Goal: Task Accomplishment & Management: Use online tool/utility

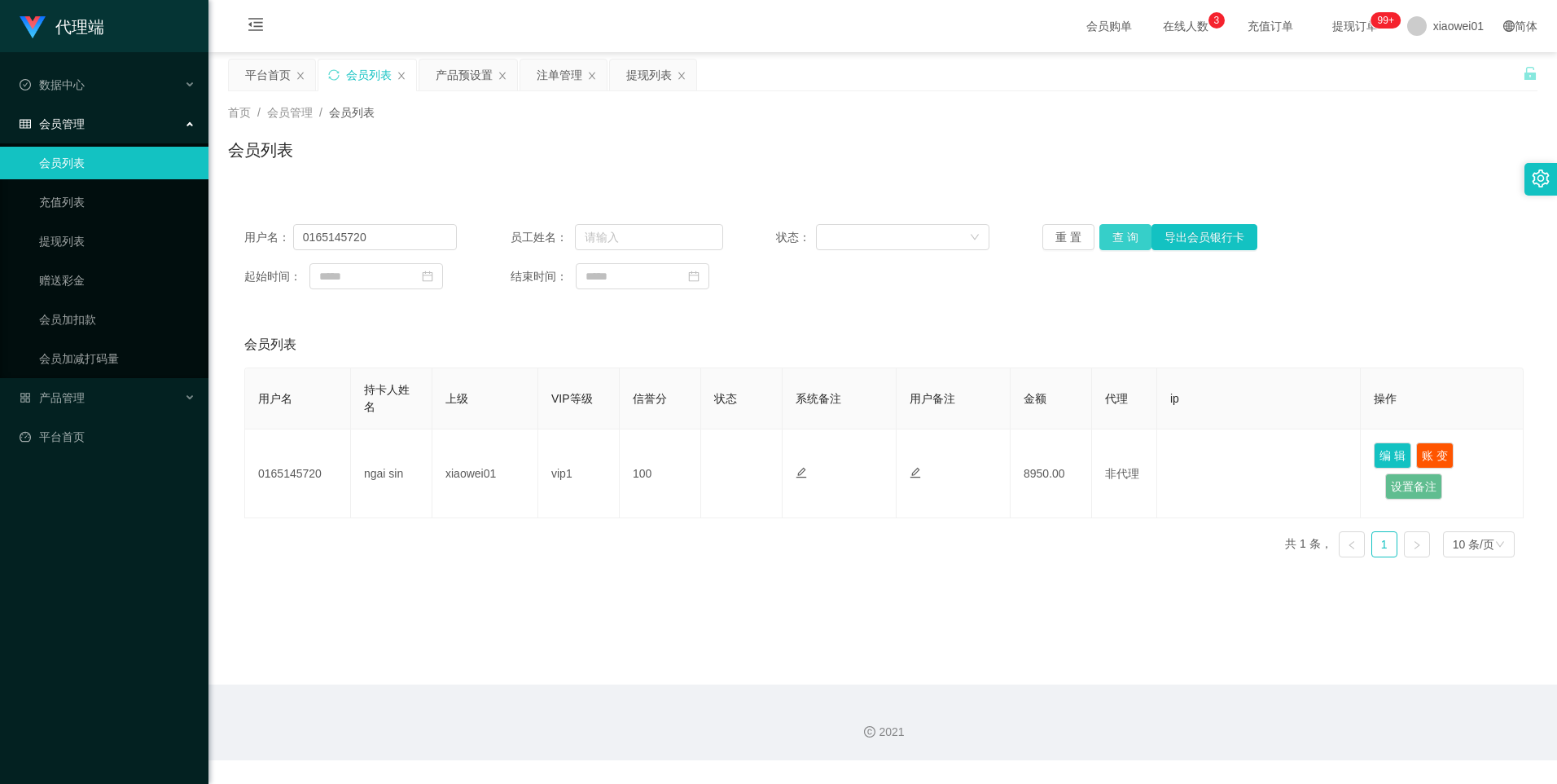
click at [1130, 235] on button "查 询" at bounding box center [1126, 237] width 52 height 26
click at [383, 236] on input "0165145720" at bounding box center [376, 237] width 165 height 26
drag, startPoint x: 553, startPoint y: 76, endPoint x: 750, endPoint y: 223, distance: 245.8
click at [553, 76] on div "注单管理" at bounding box center [560, 74] width 46 height 31
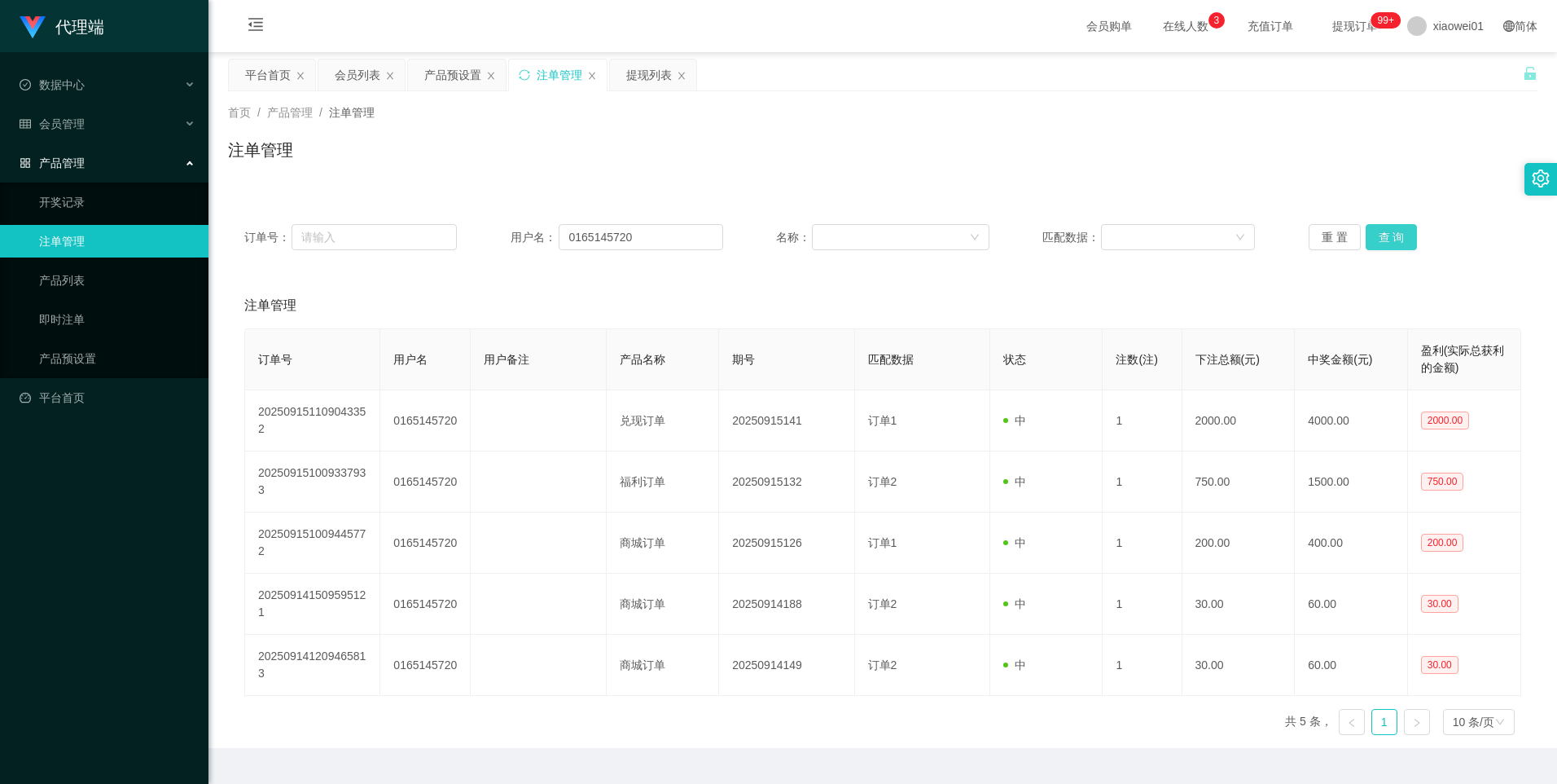
click at [1397, 239] on button "查 询" at bounding box center [1392, 237] width 52 height 26
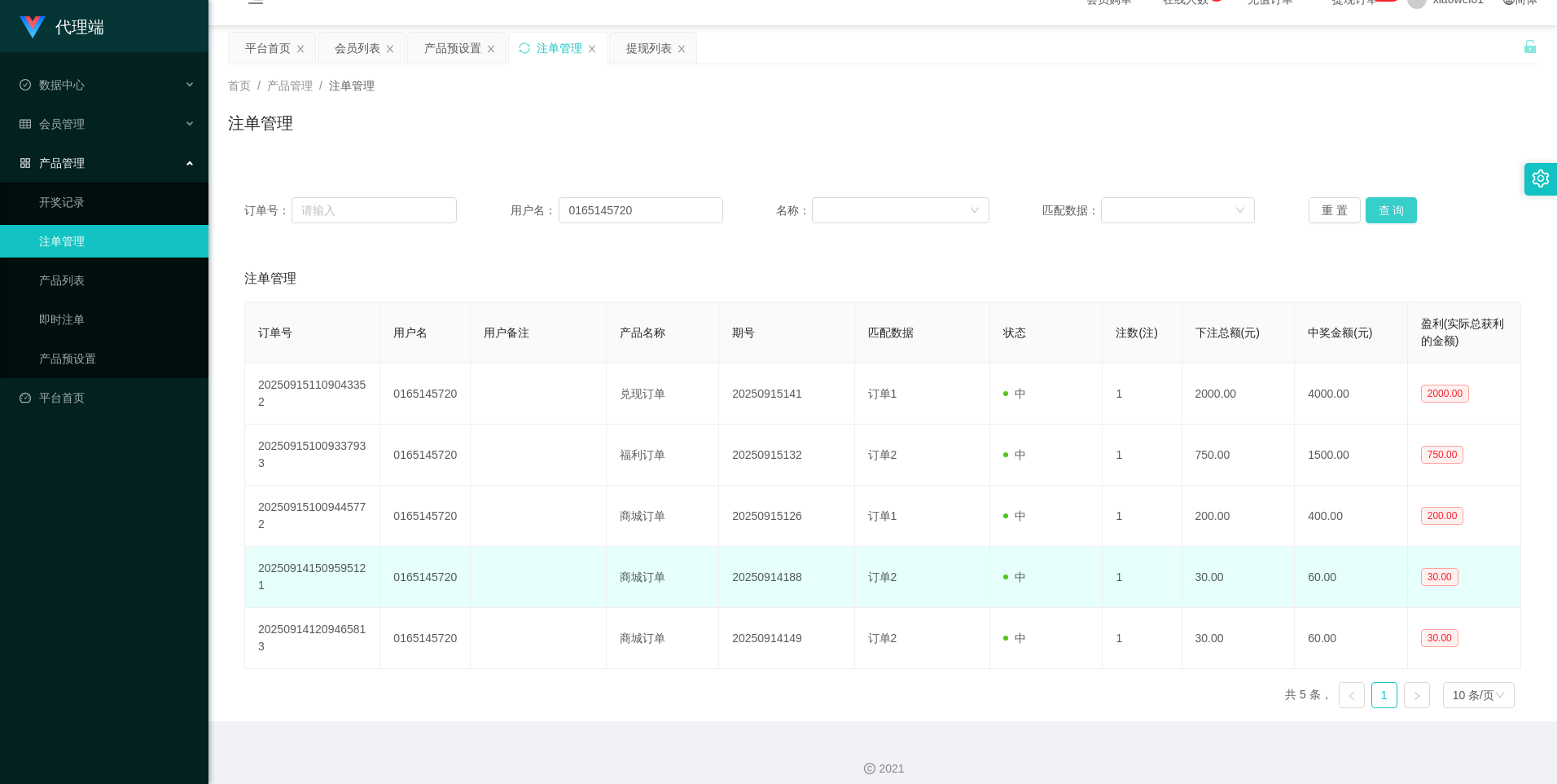
scroll to position [40, 0]
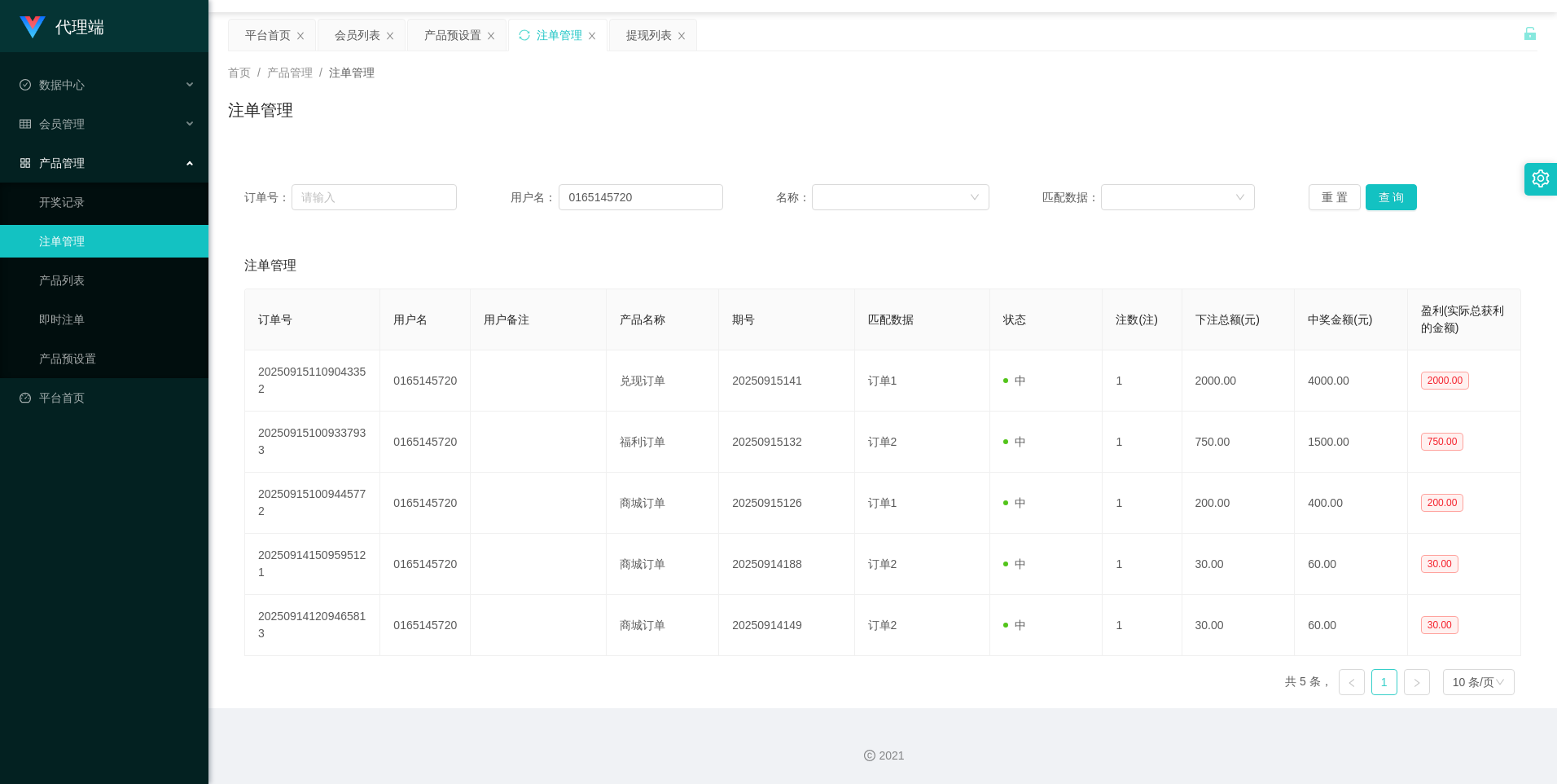
click at [1374, 681] on link "1" at bounding box center [1384, 682] width 25 height 25
click at [1390, 198] on button "查 询" at bounding box center [1392, 197] width 52 height 26
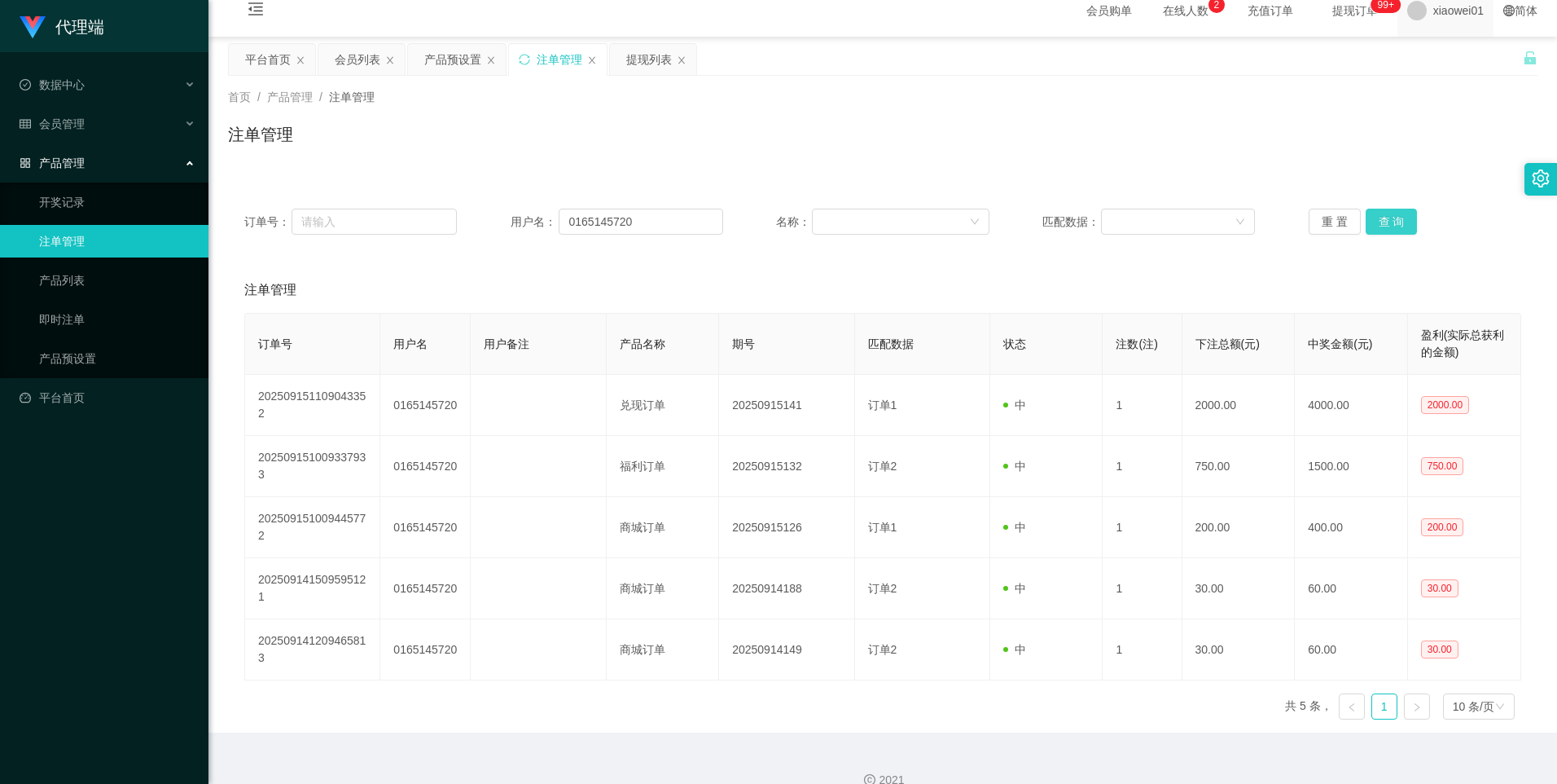
scroll to position [0, 0]
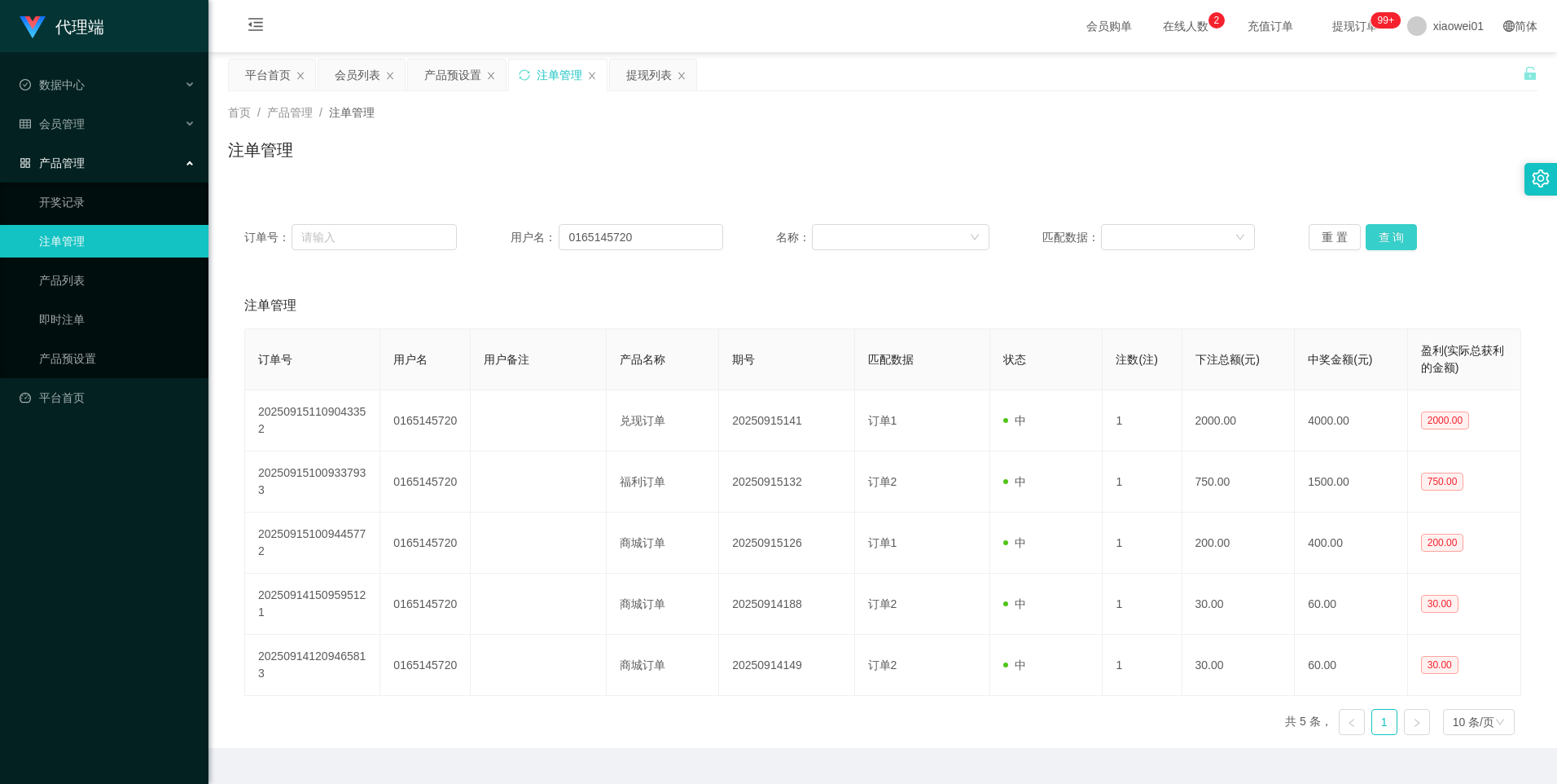
click at [1388, 227] on button "查 询" at bounding box center [1392, 237] width 52 height 26
drag, startPoint x: 452, startPoint y: 75, endPoint x: 439, endPoint y: 136, distance: 62.4
click at [452, 75] on div "产品预设置" at bounding box center [452, 74] width 57 height 31
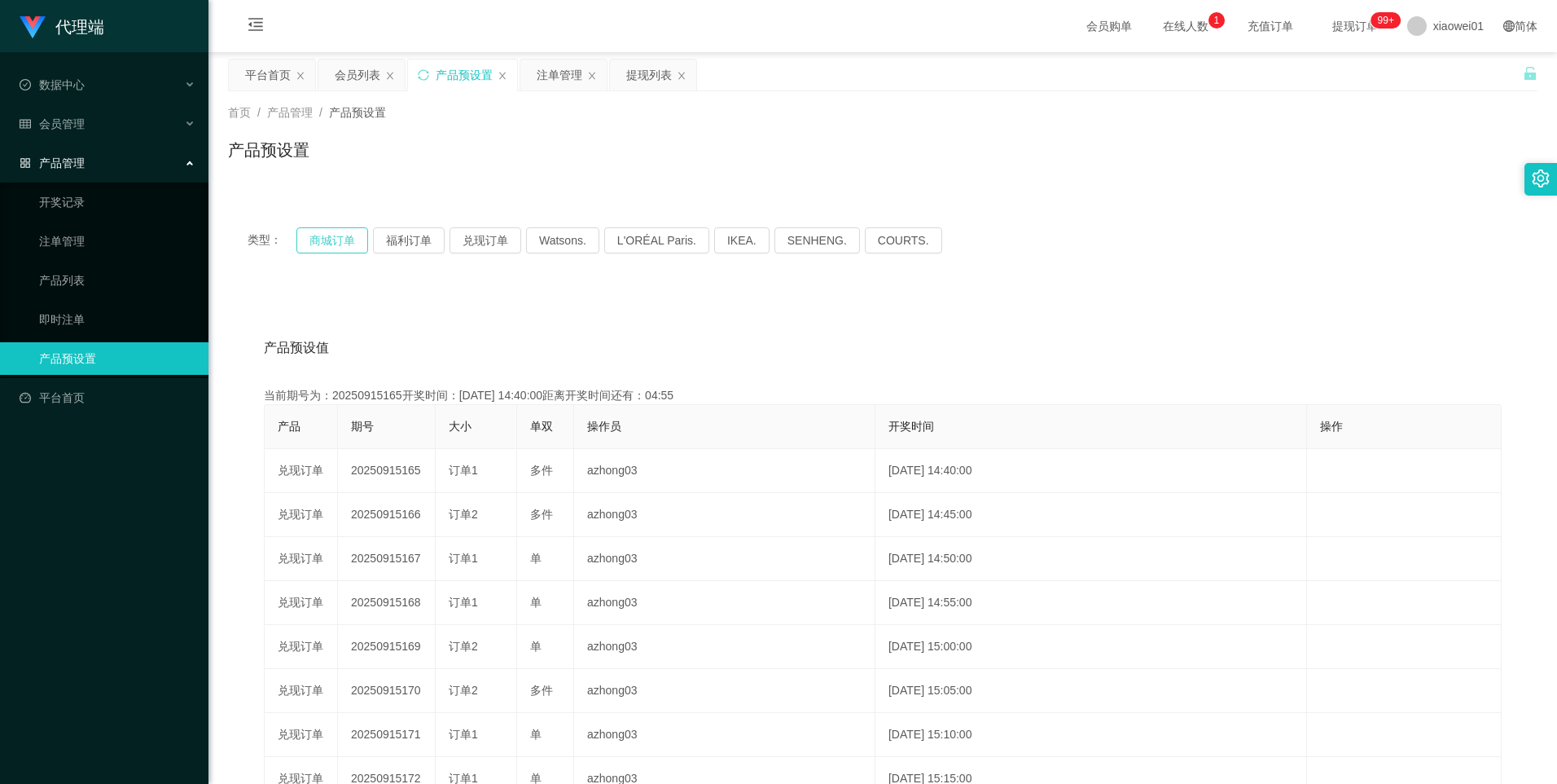
click at [344, 240] on button "商城订单" at bounding box center [332, 240] width 72 height 26
click at [485, 244] on button "兑现订单" at bounding box center [485, 240] width 72 height 26
click at [410, 238] on button "福利订单" at bounding box center [408, 240] width 72 height 26
click at [326, 242] on button "商城订单" at bounding box center [332, 240] width 72 height 26
click at [330, 233] on button "商城订单" at bounding box center [332, 240] width 72 height 26
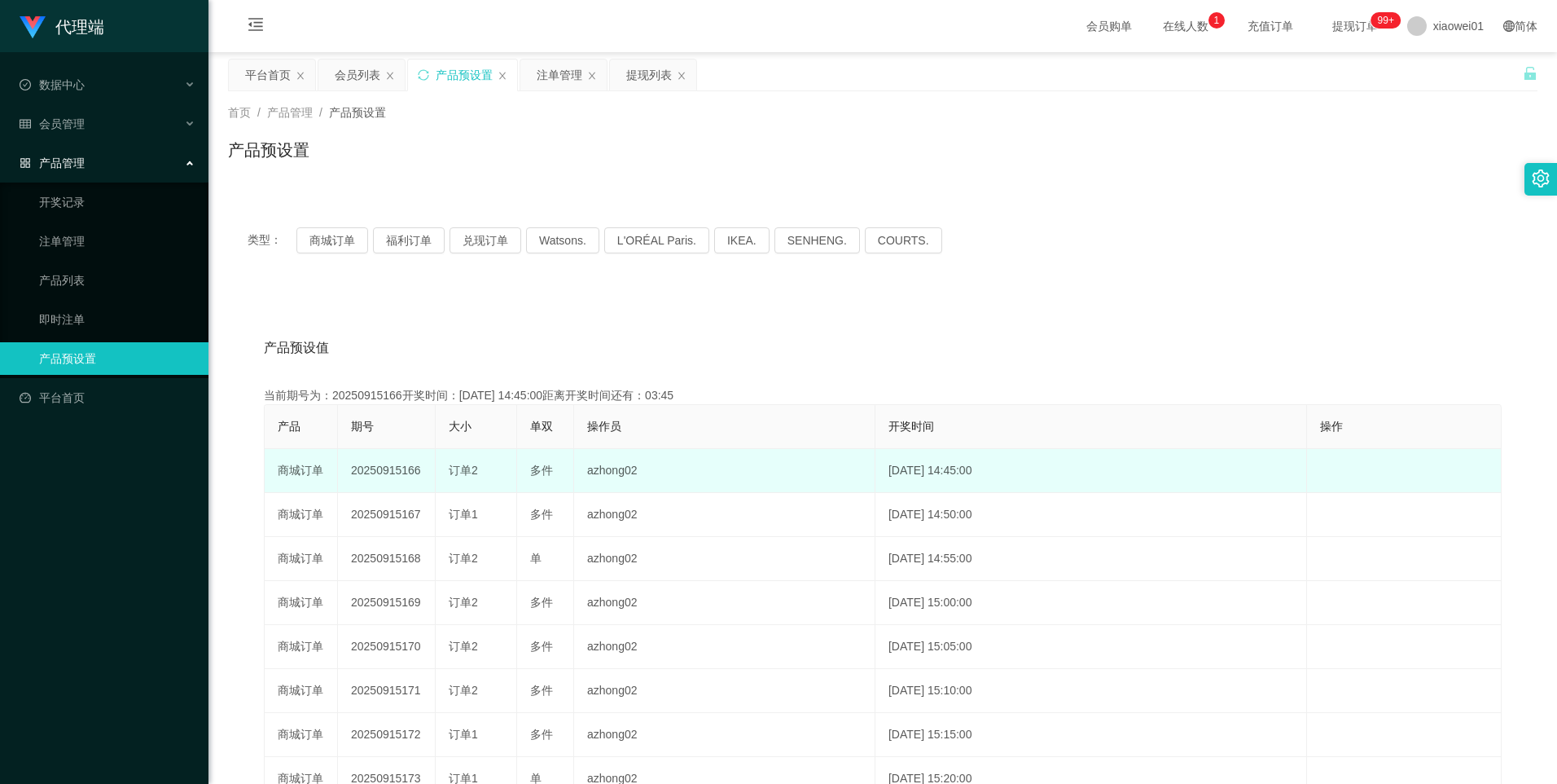
click at [380, 463] on td "20250915166" at bounding box center [387, 471] width 98 height 44
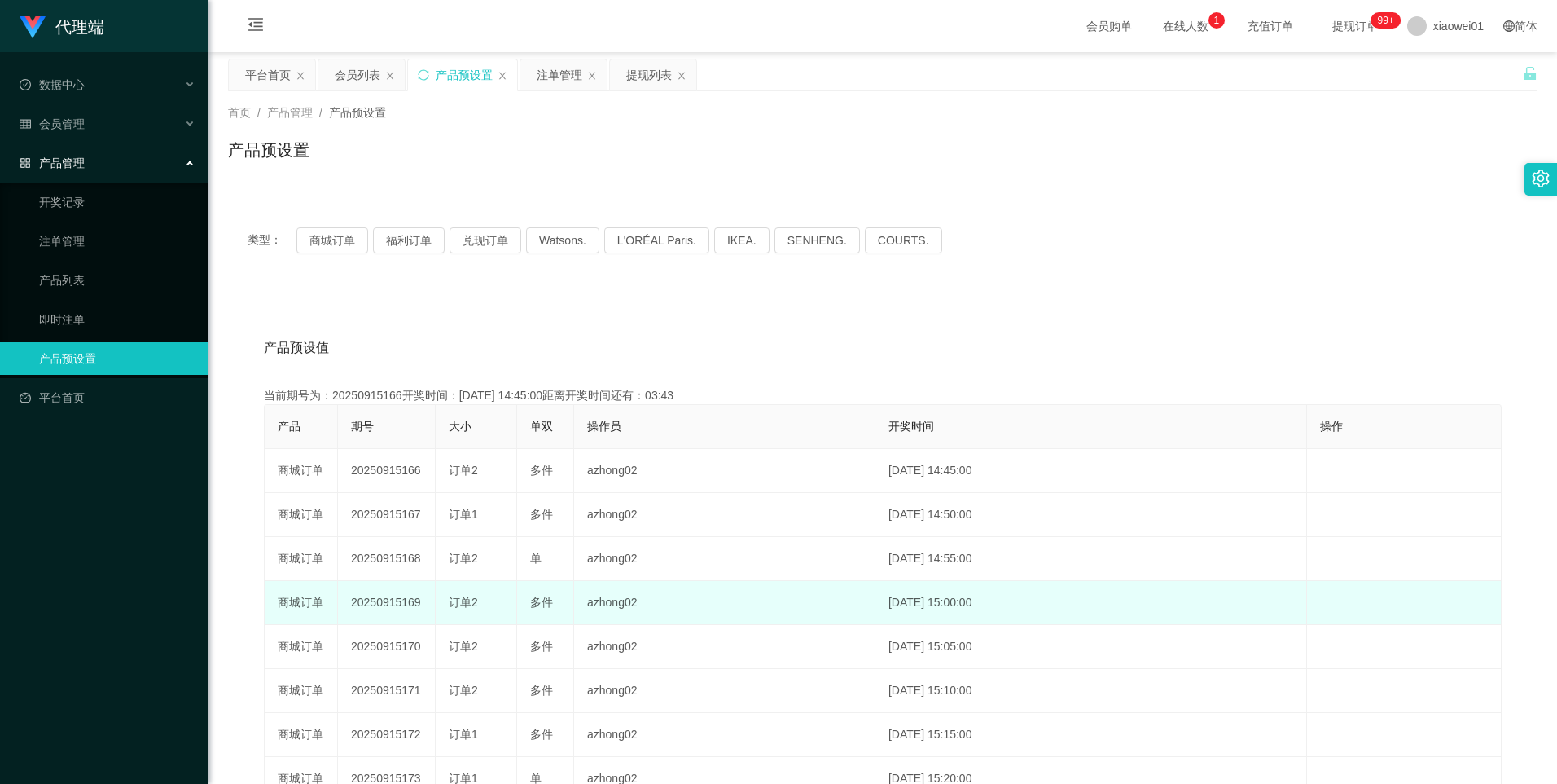
copy td "20250915166"
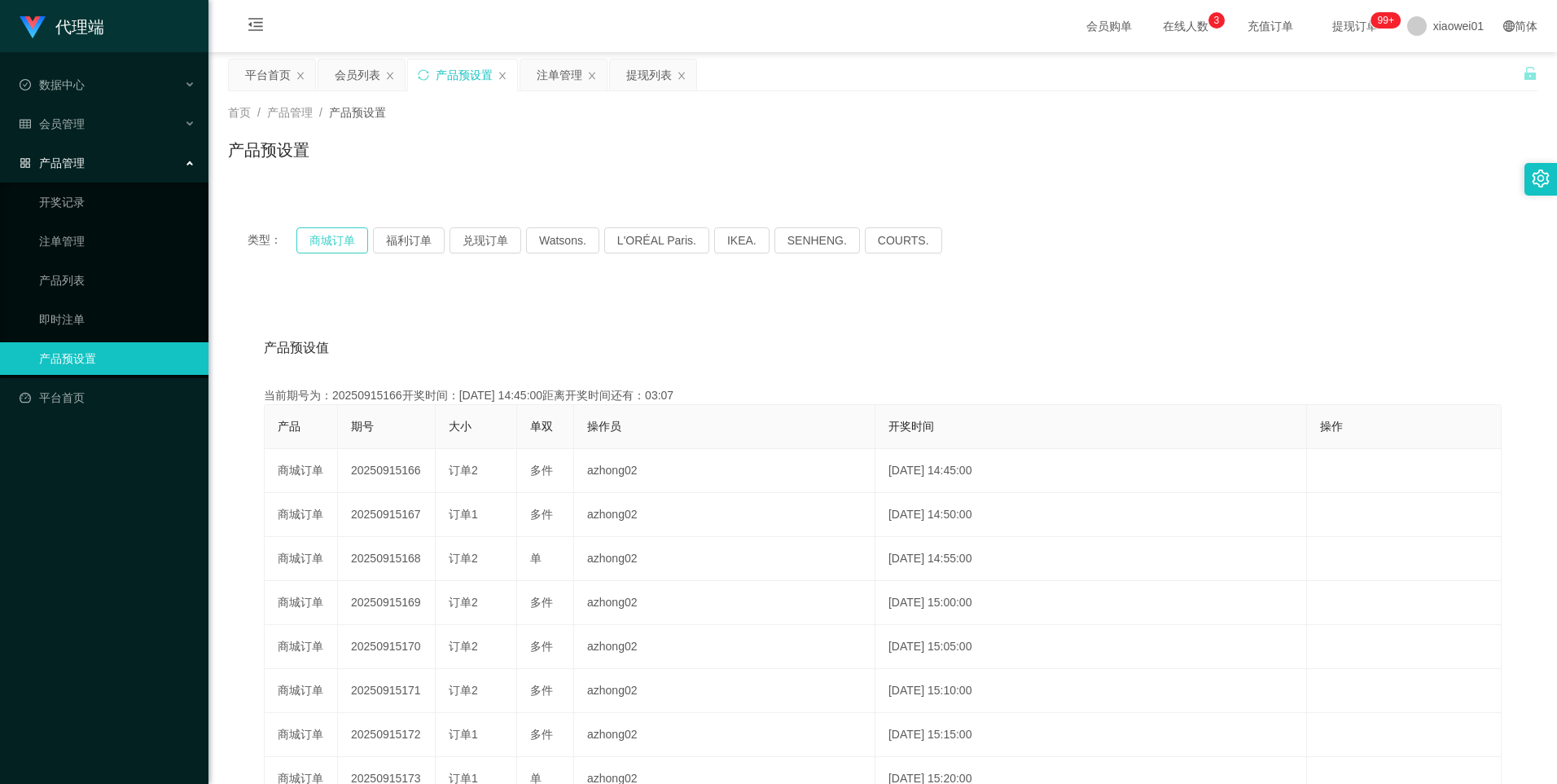
click at [337, 235] on button "商城订单" at bounding box center [332, 240] width 72 height 26
click at [503, 232] on button "兑现订单" at bounding box center [485, 240] width 72 height 26
click at [463, 241] on button "兑现订单" at bounding box center [485, 240] width 72 height 26
click at [484, 248] on button "兑现订单" at bounding box center [485, 240] width 72 height 26
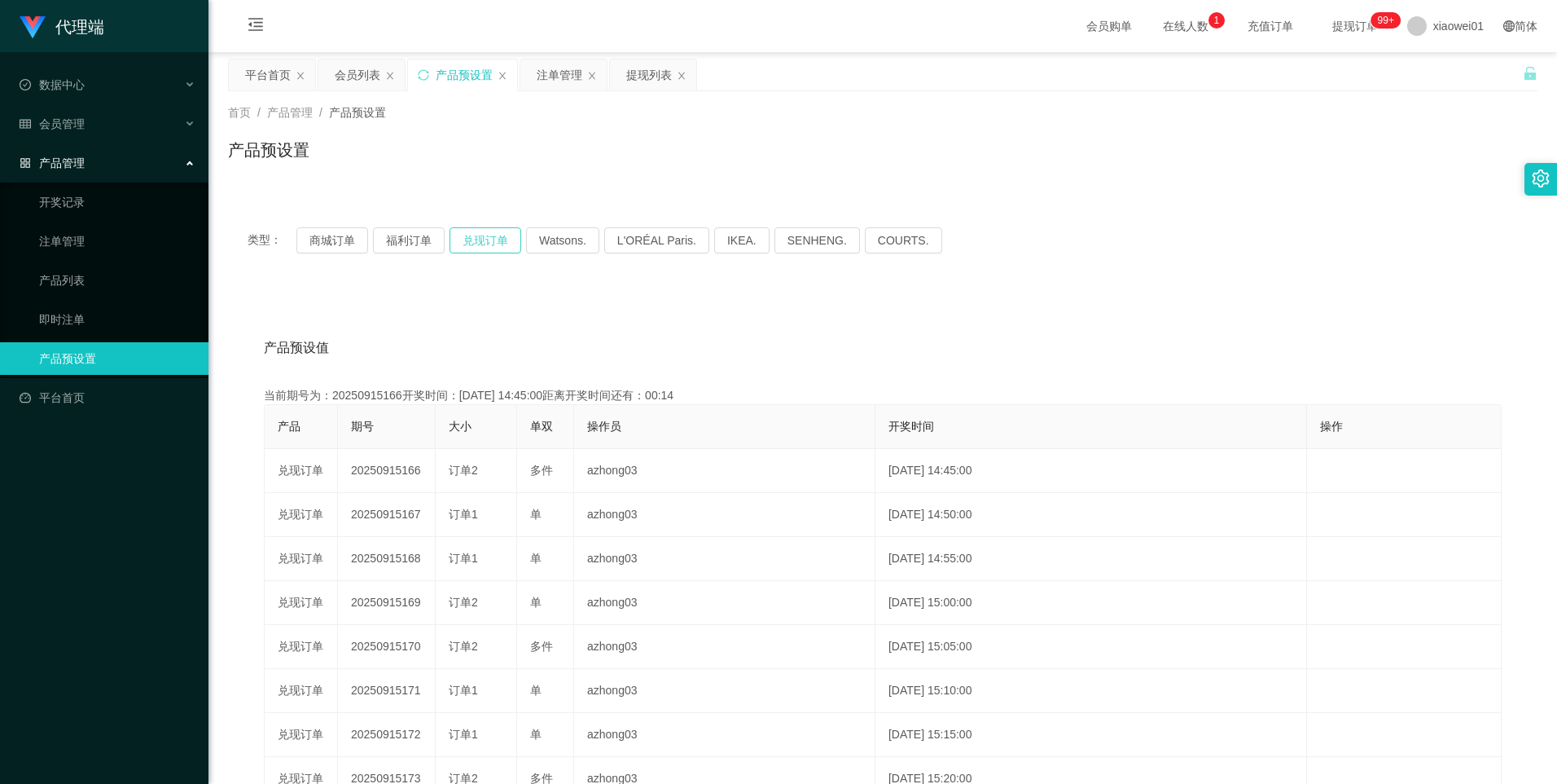
click at [489, 239] on button "兑现订单" at bounding box center [485, 240] width 72 height 26
click at [477, 231] on button "兑现订单" at bounding box center [485, 240] width 72 height 26
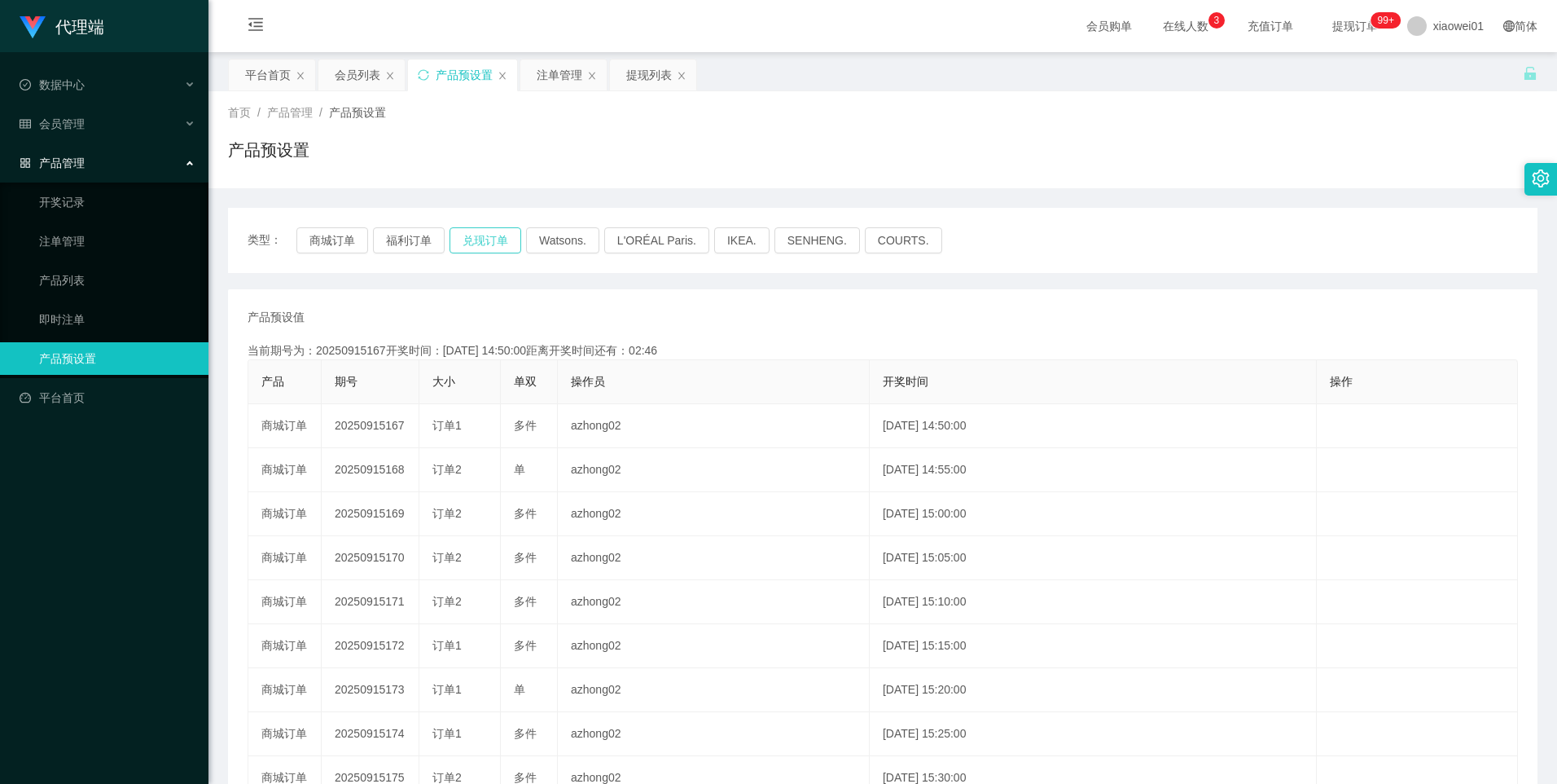
click at [481, 232] on button "兑现订单" at bounding box center [485, 240] width 72 height 26
click at [490, 249] on button "兑现订单" at bounding box center [485, 240] width 72 height 26
click at [477, 228] on button "兑现订单" at bounding box center [485, 240] width 72 height 26
click at [479, 233] on button "兑现订单" at bounding box center [485, 240] width 72 height 26
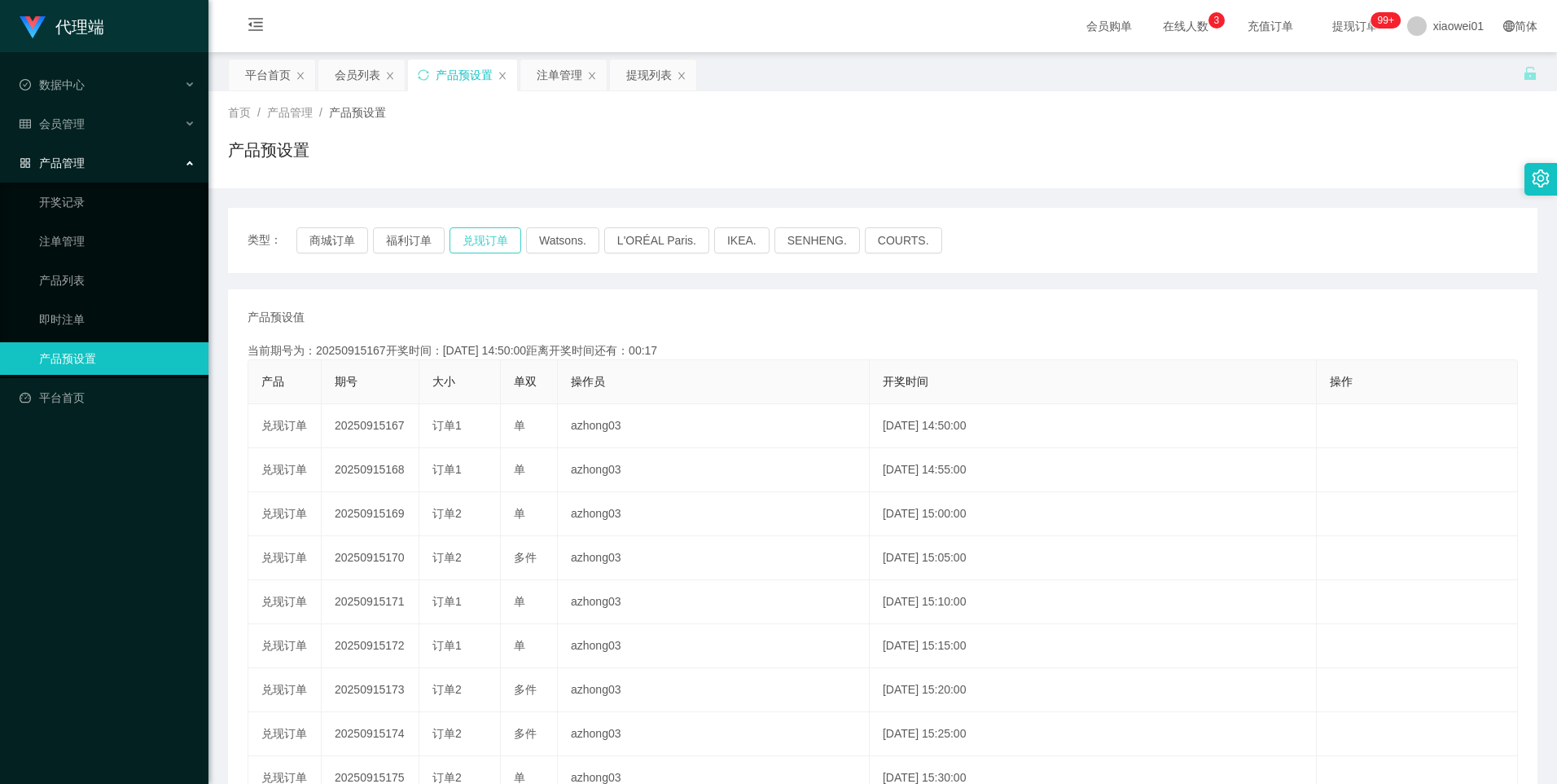
click at [479, 233] on button "兑现订单" at bounding box center [485, 240] width 72 height 26
click at [474, 236] on button "兑现订单" at bounding box center [485, 240] width 72 height 26
click at [408, 240] on button "福利订单" at bounding box center [408, 240] width 72 height 26
click at [354, 240] on button "商城订单" at bounding box center [332, 240] width 72 height 26
click at [502, 244] on button "兑现订单" at bounding box center [485, 240] width 72 height 26
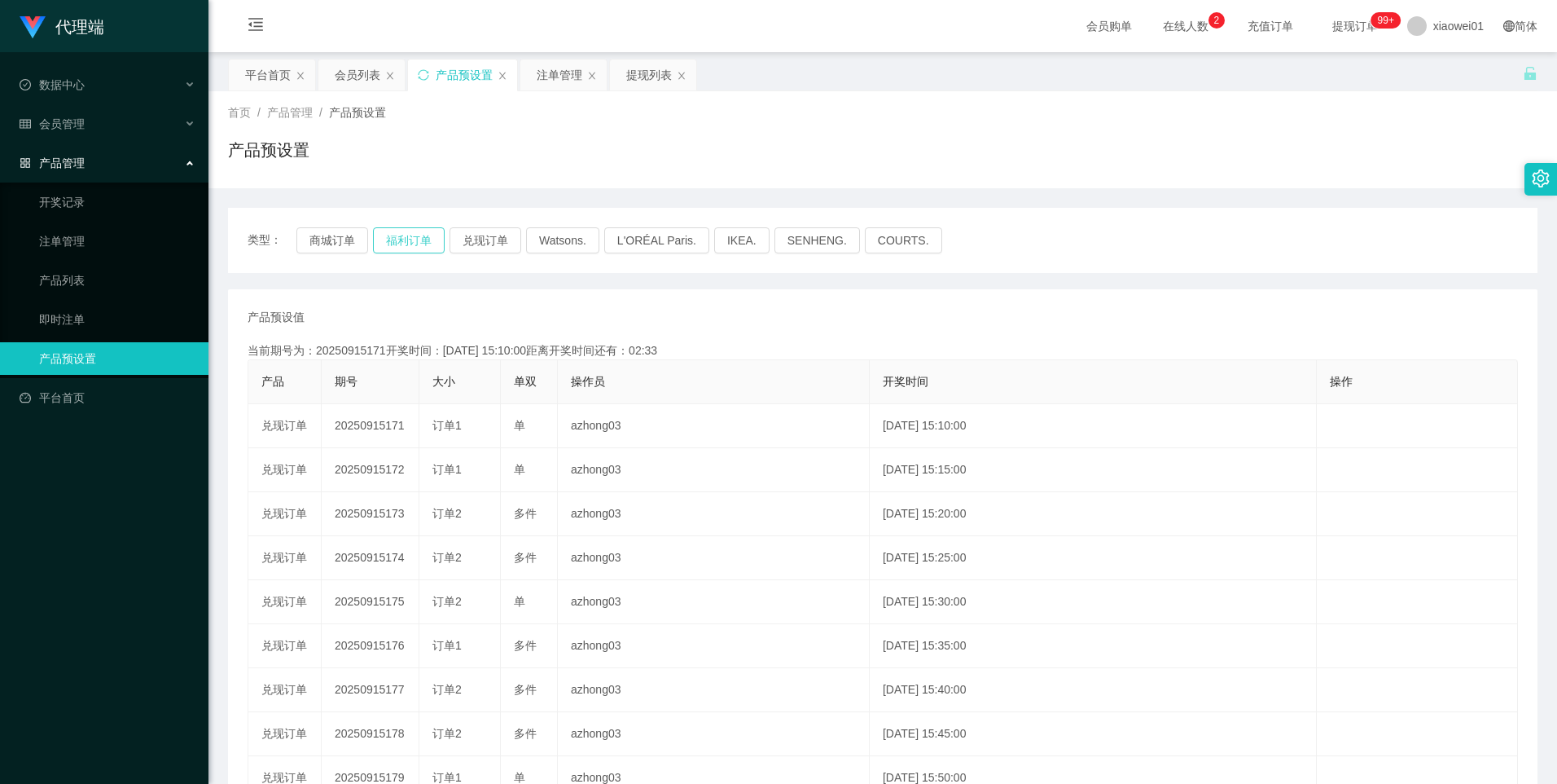
click at [407, 249] on button "福利订单" at bounding box center [408, 240] width 72 height 26
click at [343, 248] on button "商城订单" at bounding box center [332, 240] width 72 height 26
click at [496, 243] on button "兑现订单" at bounding box center [485, 240] width 72 height 26
click at [480, 236] on button "兑现订单" at bounding box center [485, 240] width 72 height 26
click at [485, 249] on button "兑现订单" at bounding box center [485, 240] width 72 height 26
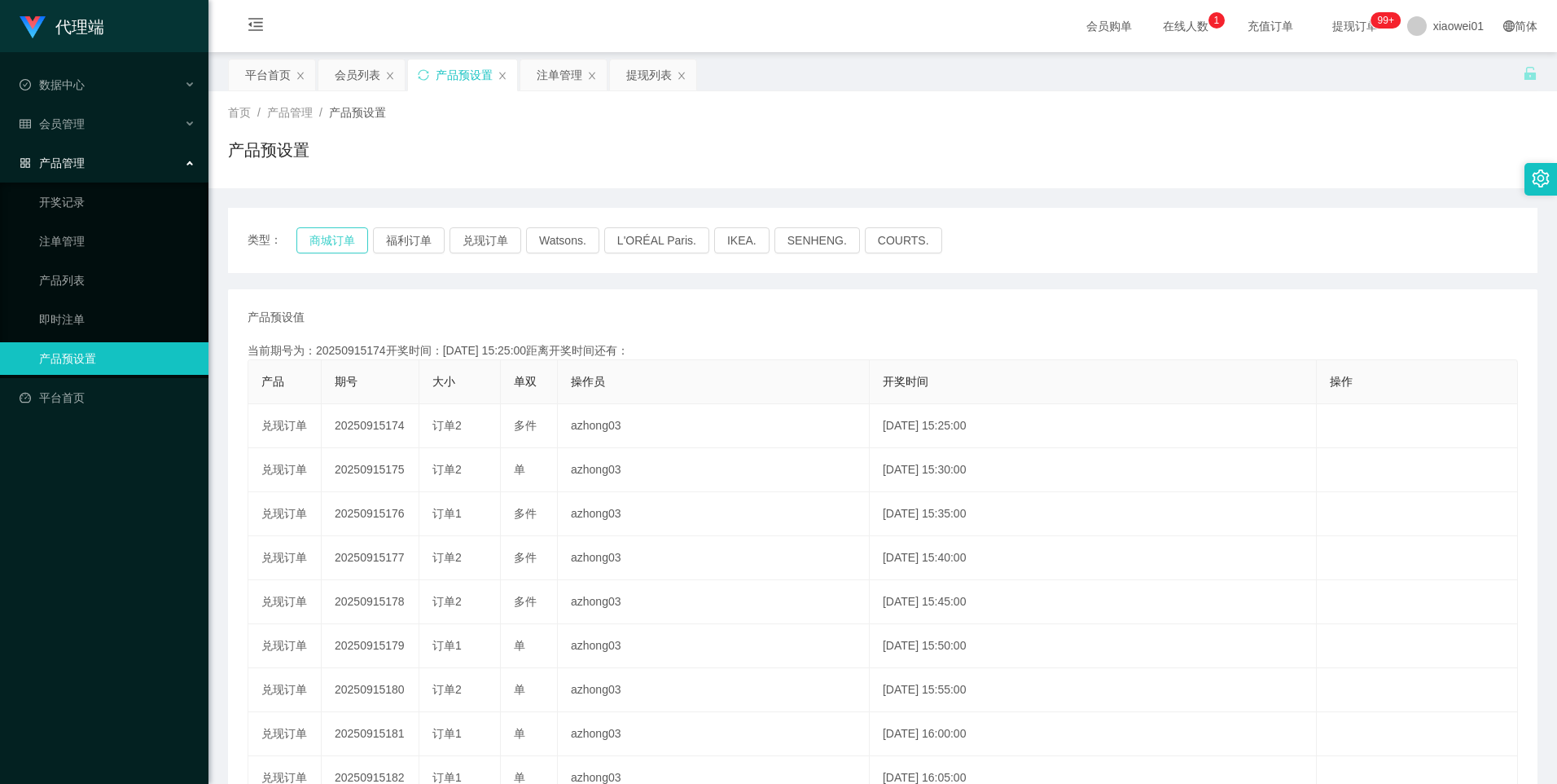
click at [346, 241] on button "商城订单" at bounding box center [332, 240] width 72 height 26
click at [487, 233] on button "兑现订单" at bounding box center [485, 240] width 72 height 26
